Goal: Check status: Check status

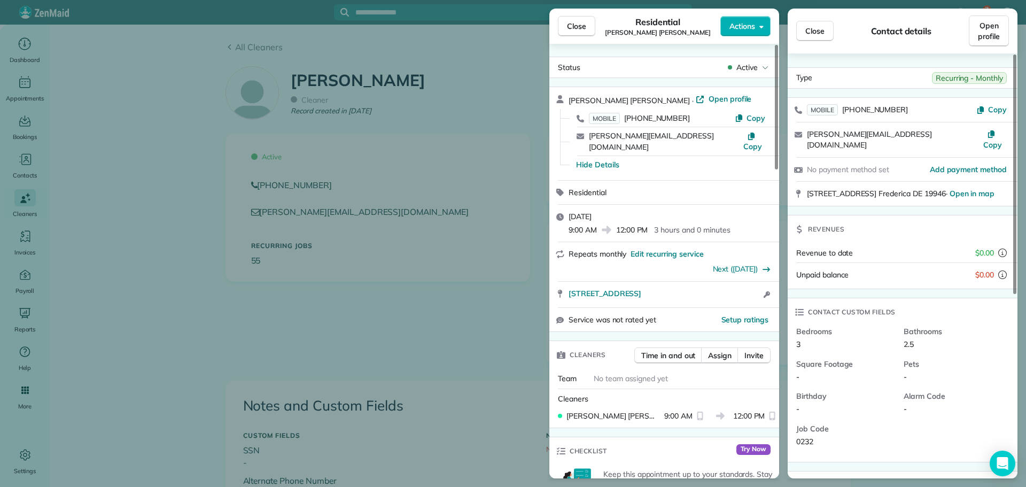
scroll to position [534, 0]
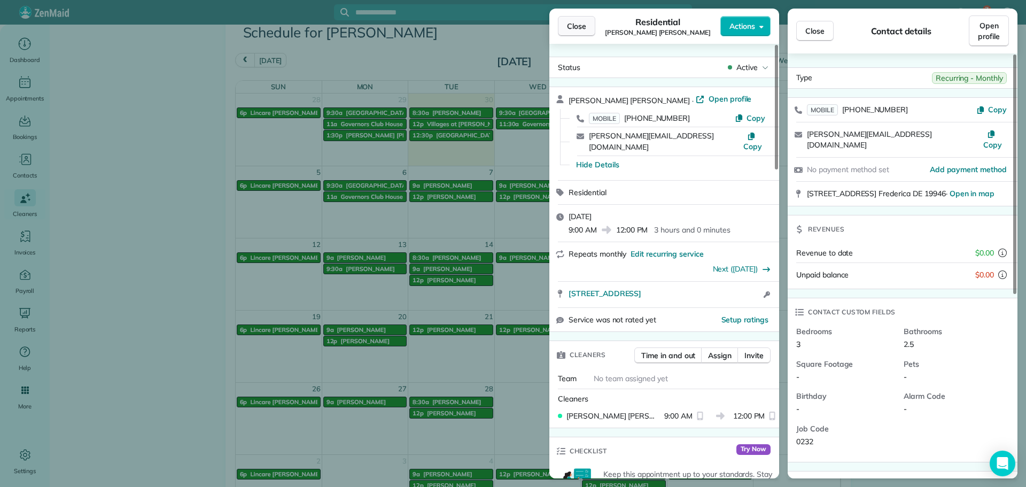
click at [575, 28] on span "Close" at bounding box center [576, 26] width 19 height 11
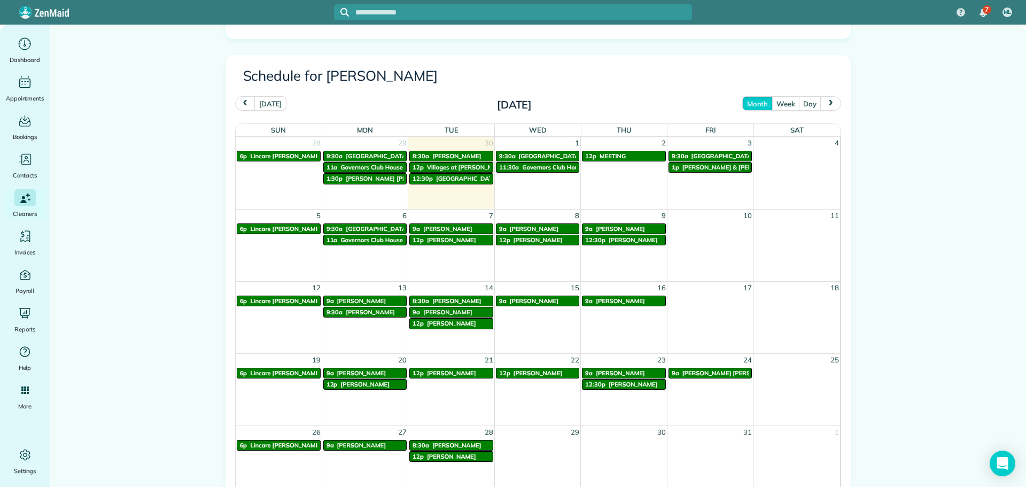
scroll to position [428, 0]
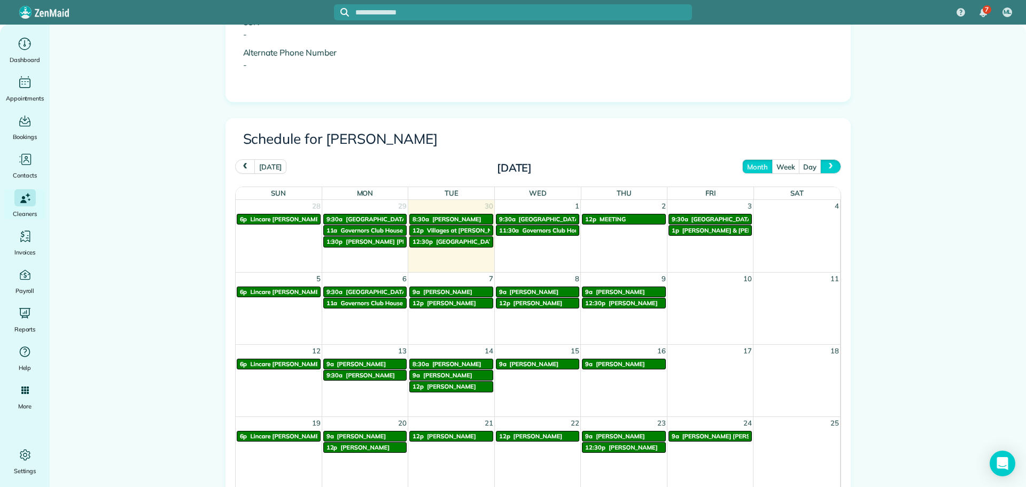
click at [826, 161] on button "next" at bounding box center [830, 166] width 20 height 14
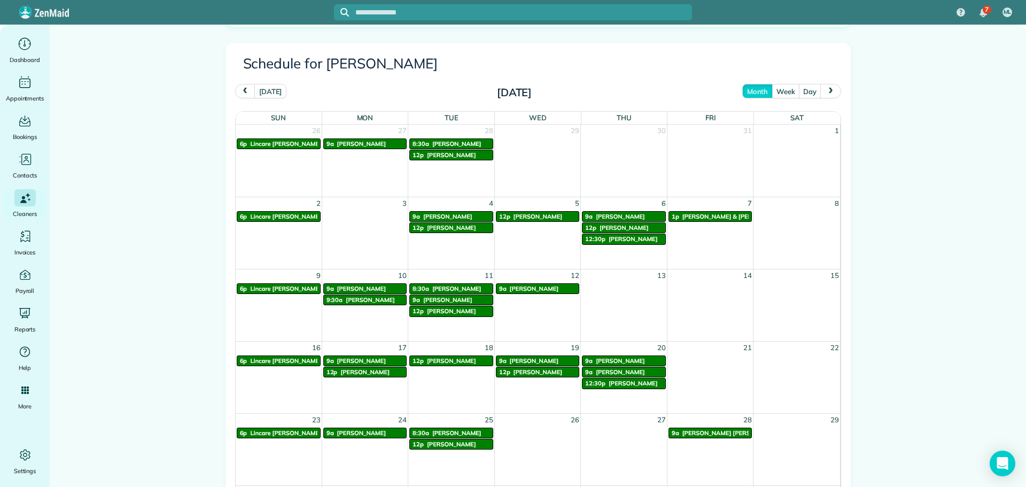
scroll to position [482, 0]
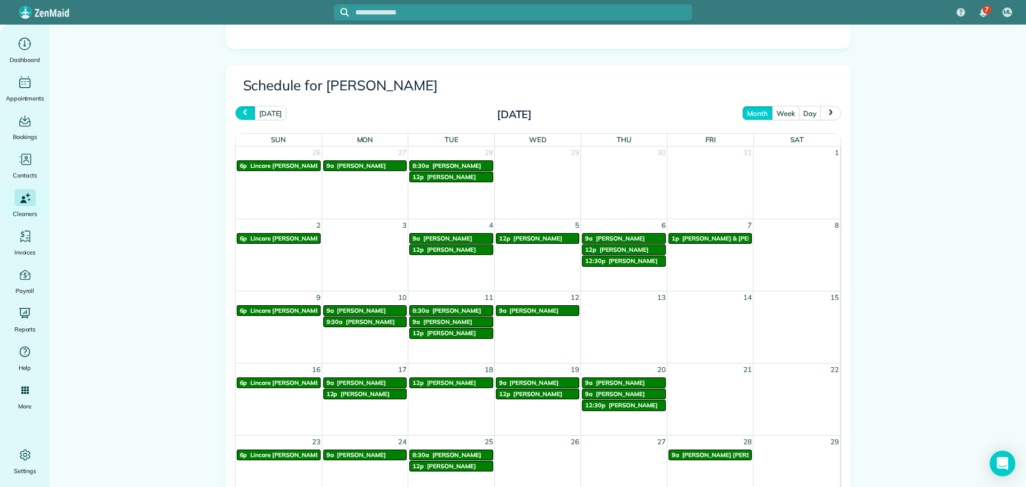
click at [241, 111] on span "prev" at bounding box center [245, 113] width 9 height 7
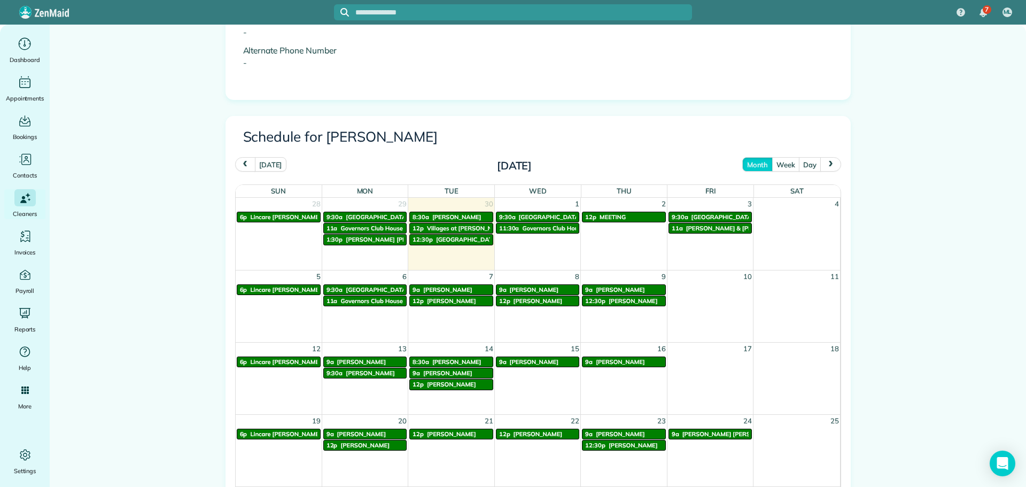
scroll to position [428, 0]
